Goal: Information Seeking & Learning: Learn about a topic

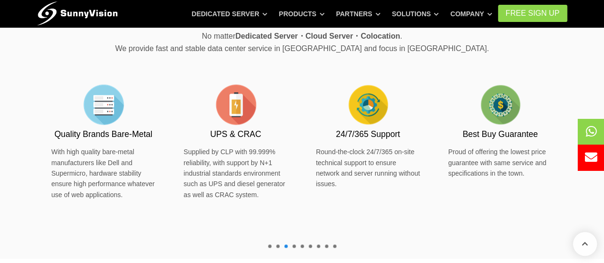
scroll to position [553, 0]
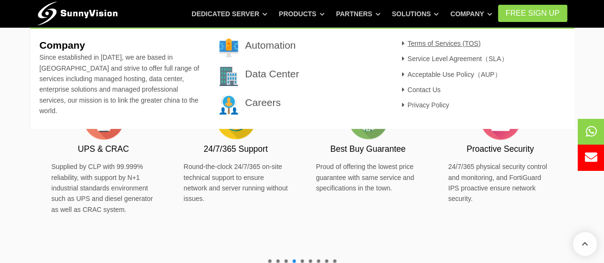
click at [463, 43] on link "Terms of Services (TOS)" at bounding box center [440, 44] width 82 height 8
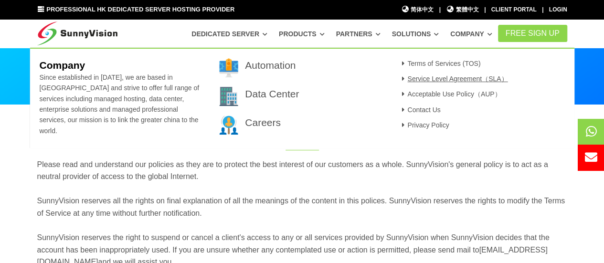
click at [468, 79] on link "Service Level Agreement（SLA）" at bounding box center [453, 79] width 109 height 8
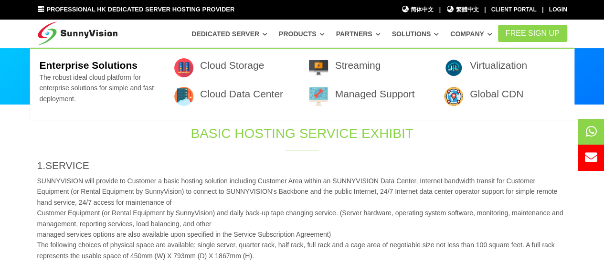
click at [420, 37] on link "Solutions" at bounding box center [415, 33] width 47 height 17
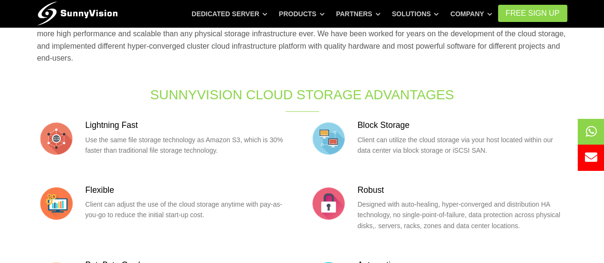
scroll to position [143, 0]
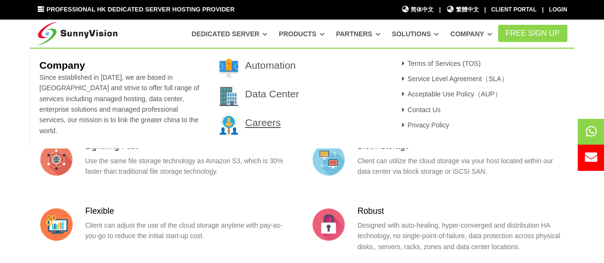
click at [264, 125] on link "Careers" at bounding box center [263, 122] width 36 height 11
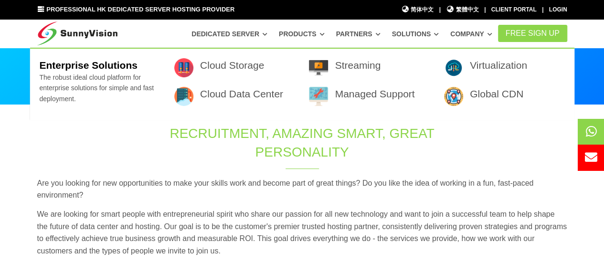
click at [419, 31] on link "Solutions" at bounding box center [415, 33] width 47 height 17
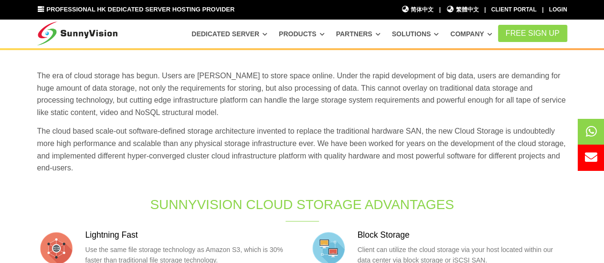
scroll to position [48, 0]
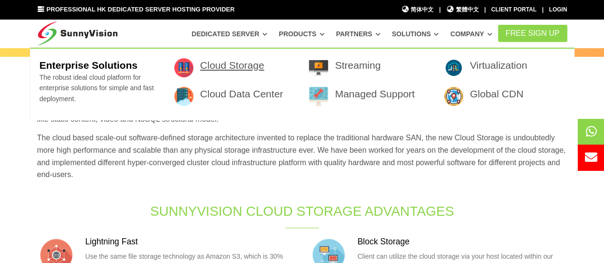
click at [248, 65] on link "Cloud Storage" at bounding box center [232, 65] width 64 height 11
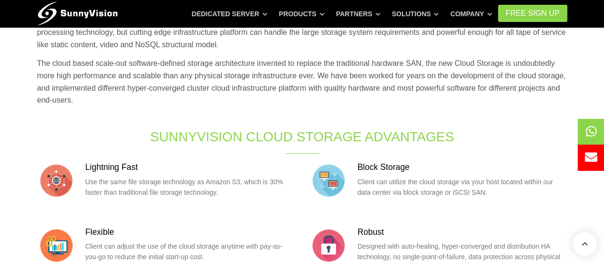
scroll to position [48, 0]
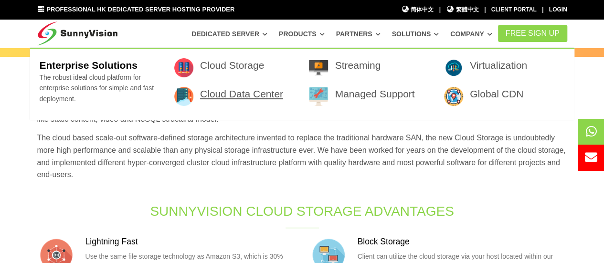
click at [248, 98] on link "Cloud Data Center" at bounding box center [241, 93] width 83 height 11
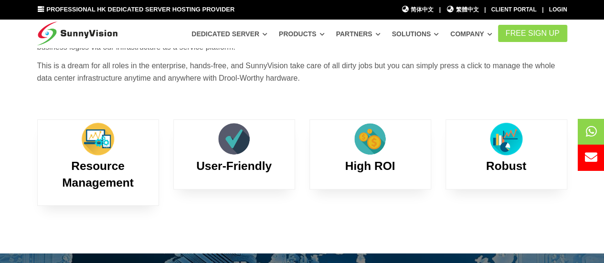
scroll to position [48, 0]
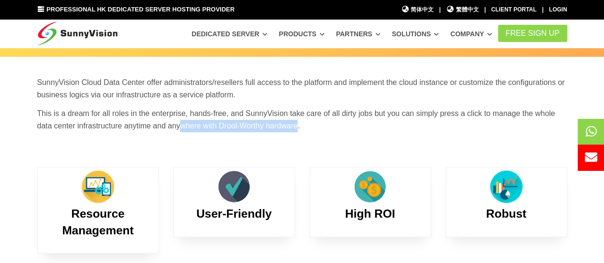
drag, startPoint x: 179, startPoint y: 129, endPoint x: 298, endPoint y: 131, distance: 119.0
click at [298, 131] on p "This is a dream for all roles in the enterprise, hands-free, and SunnyVision ta…" at bounding box center [302, 120] width 530 height 24
click at [303, 161] on div "SunnyVision Cloud Data Center offer administrators/resellers full access to the…" at bounding box center [302, 121] width 545 height 91
drag, startPoint x: 301, startPoint y: 125, endPoint x: 168, endPoint y: 130, distance: 133.4
click at [168, 130] on p "This is a dream for all roles in the enterprise, hands-free, and SunnyVision ta…" at bounding box center [302, 120] width 530 height 24
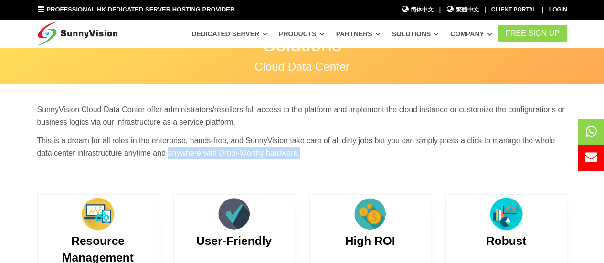
scroll to position [0, 0]
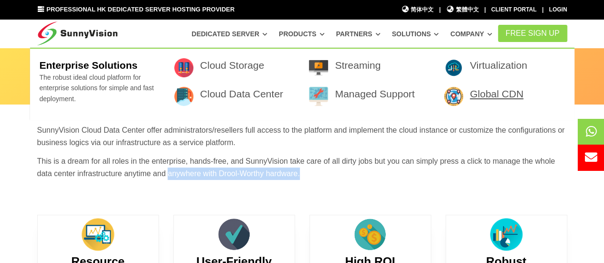
click at [482, 97] on link "Global CDN" at bounding box center [497, 93] width 54 height 11
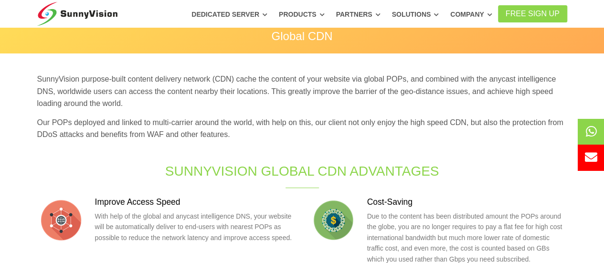
scroll to position [48, 0]
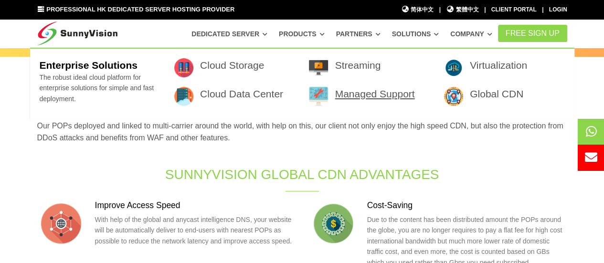
click at [381, 92] on link "Managed Support" at bounding box center [375, 93] width 80 height 11
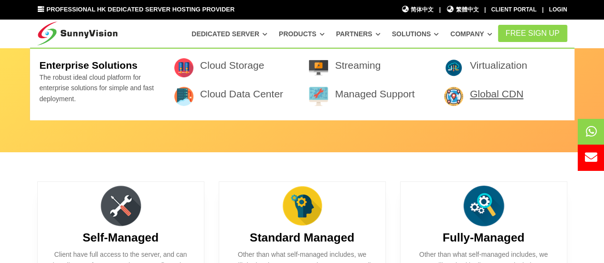
click at [485, 94] on link "Global CDN" at bounding box center [497, 93] width 54 height 11
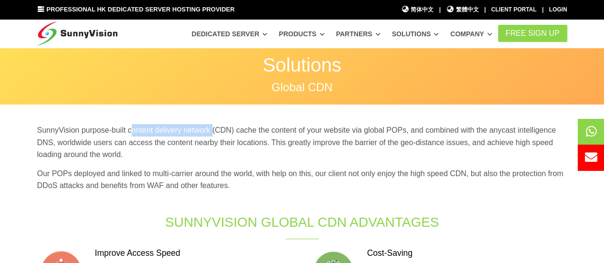
drag, startPoint x: 157, startPoint y: 133, endPoint x: 213, endPoint y: 132, distance: 55.9
click at [213, 132] on p "SunnyVision purpose-built content delivery network (CDN) cache the content of y…" at bounding box center [302, 142] width 530 height 37
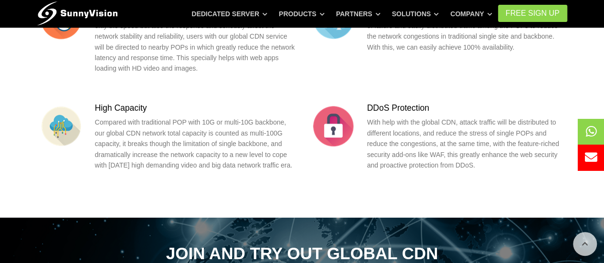
scroll to position [334, 0]
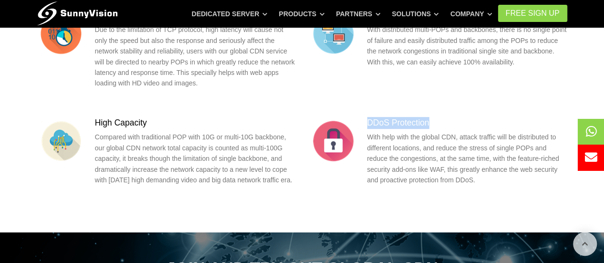
drag, startPoint x: 367, startPoint y: 120, endPoint x: 431, endPoint y: 128, distance: 63.5
click at [431, 128] on h3 "DDoS Protection" at bounding box center [467, 123] width 200 height 12
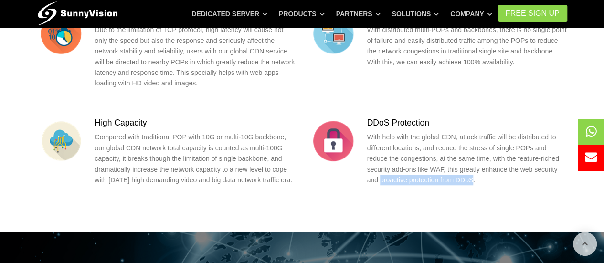
drag, startPoint x: 461, startPoint y: 183, endPoint x: 367, endPoint y: 180, distance: 94.7
click at [367, 180] on div "DDoS Protection With help with the global CDN, attack traffic will be distribut…" at bounding box center [439, 154] width 258 height 75
